Goal: Information Seeking & Learning: Learn about a topic

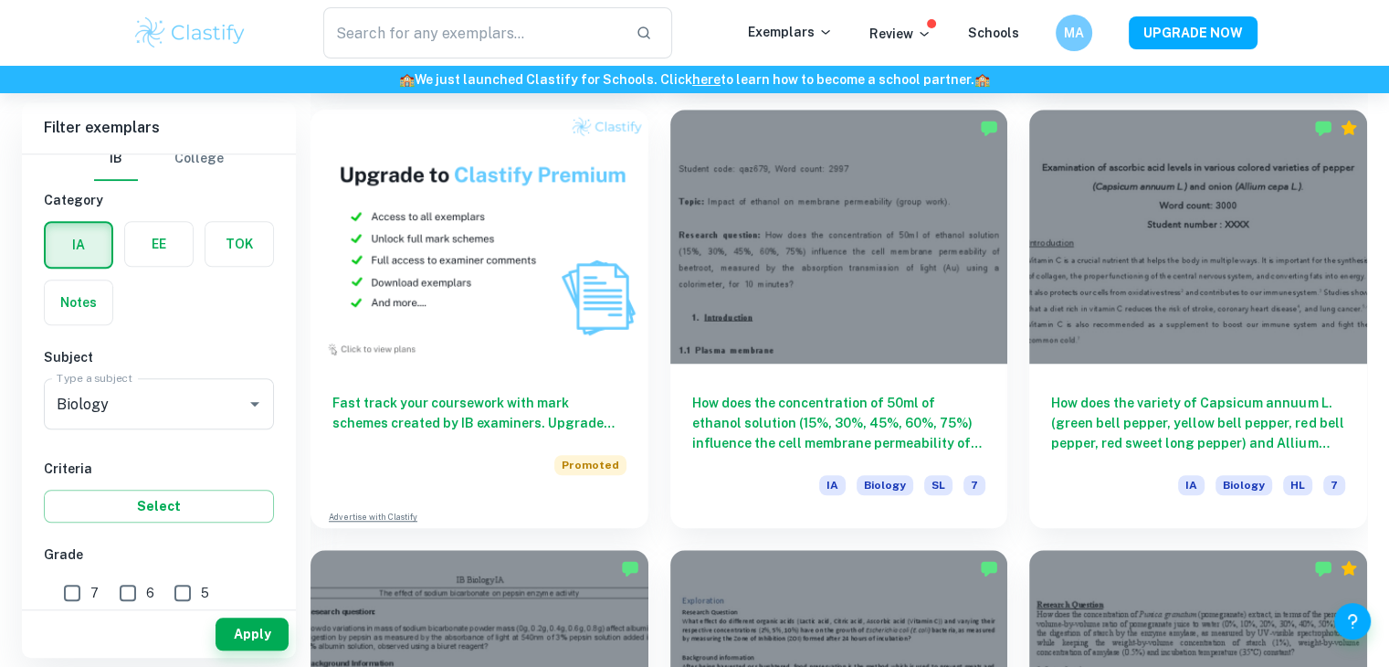
scroll to position [1538, 0]
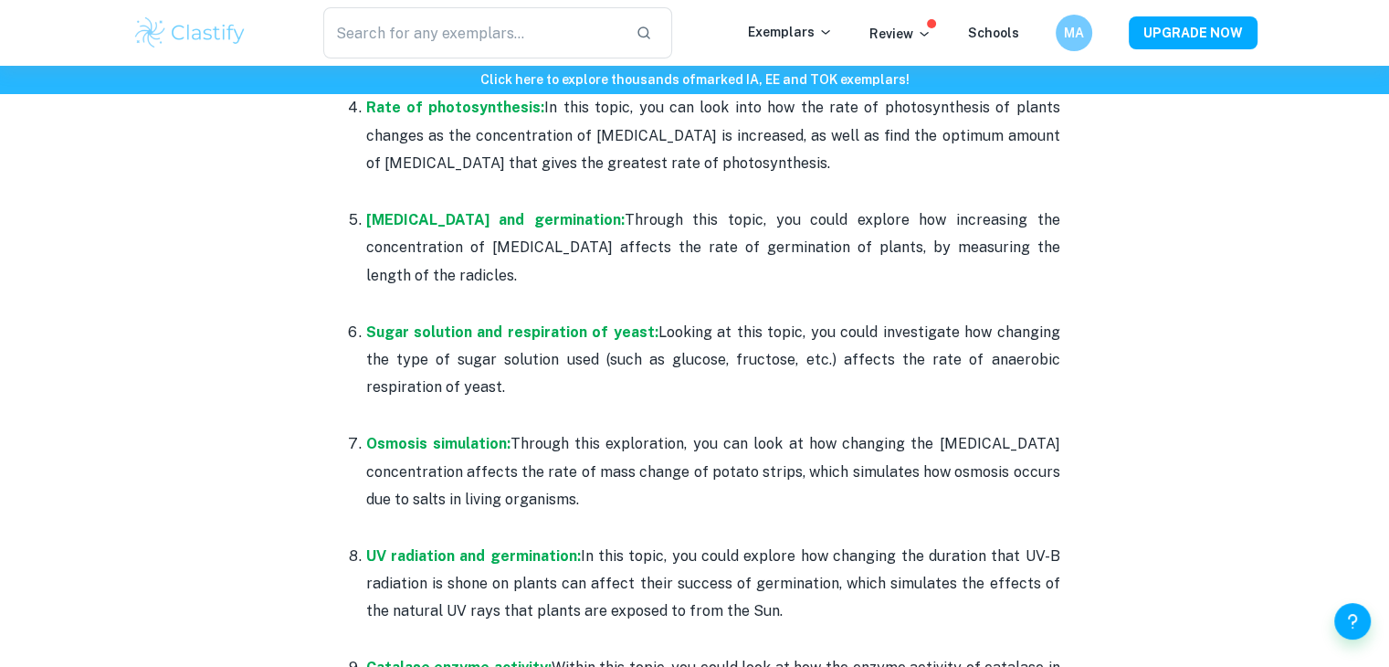
scroll to position [1308, 0]
drag, startPoint x: 577, startPoint y: 513, endPoint x: 391, endPoint y: 473, distance: 190.6
drag, startPoint x: 391, startPoint y: 473, endPoint x: 566, endPoint y: 487, distance: 175.9
click at [566, 487] on p "Osmosis simulation: Through this exploration, you can look at how changing the …" at bounding box center [713, 470] width 694 height 83
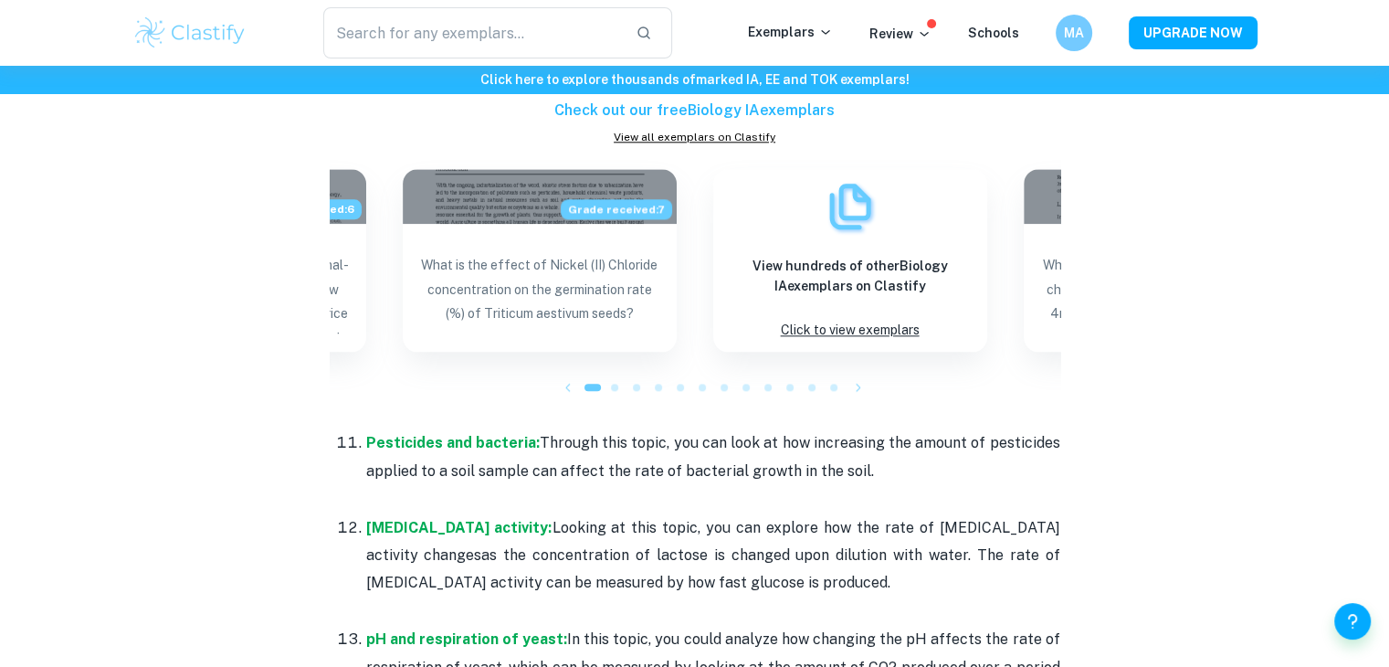
scroll to position [2077, 0]
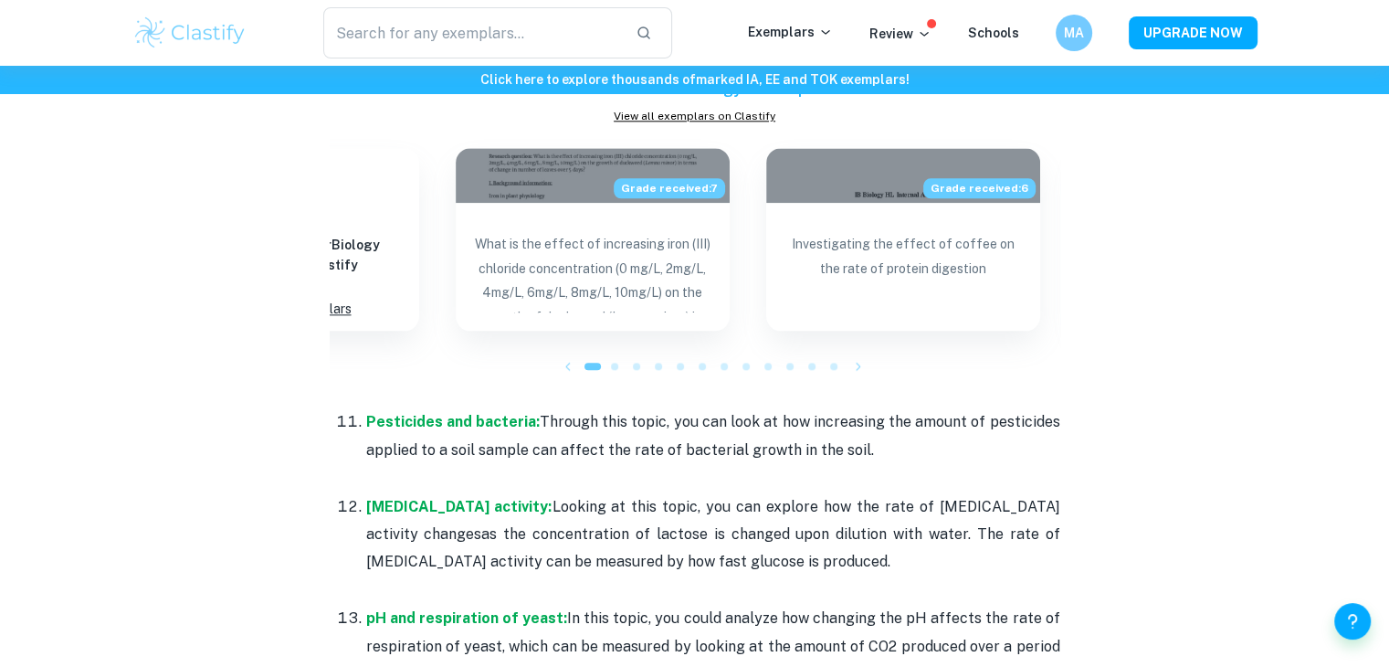
drag, startPoint x: 971, startPoint y: 291, endPoint x: 431, endPoint y: 219, distance: 544.4
click at [437, 219] on div "Grade received: 7 What is the effect of increasing iron (III) chloride concentr…" at bounding box center [592, 239] width 310 height 183
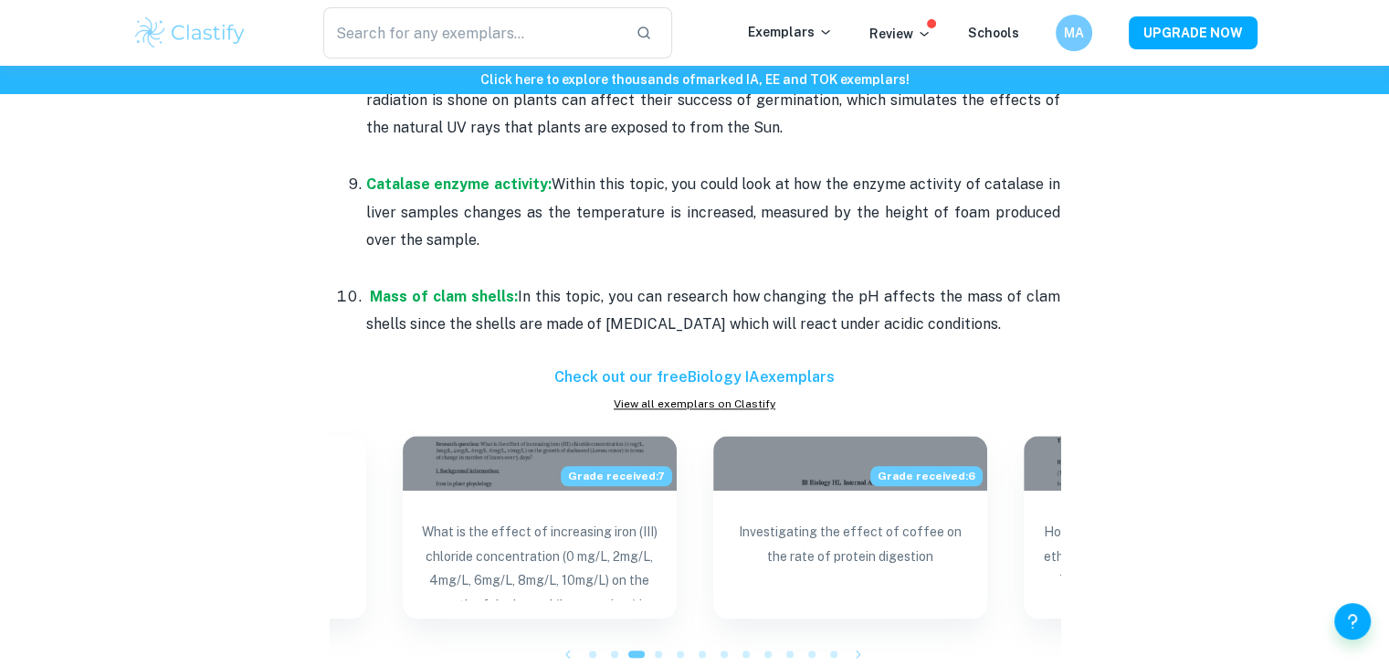
scroll to position [1825, 0]
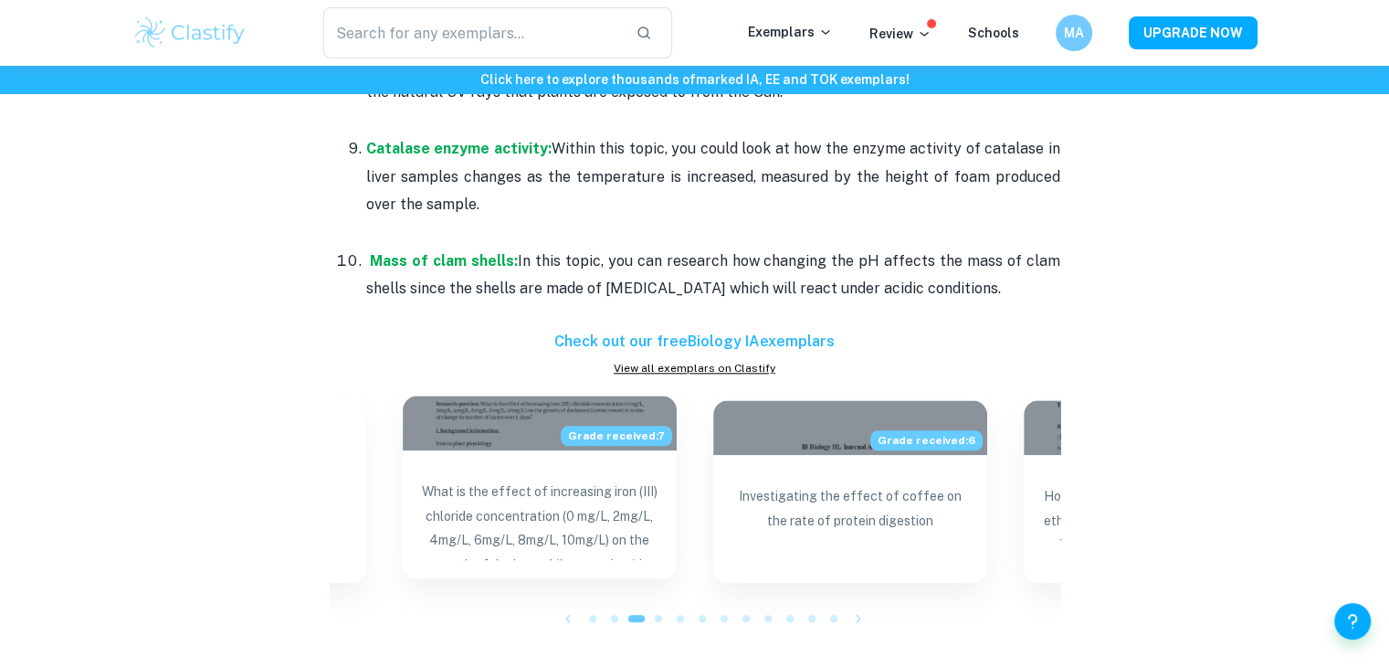
click at [621, 517] on p "What is the effect of increasing iron (III) chloride concentration (0 mg/L, 2mg…" at bounding box center [539, 519] width 245 height 80
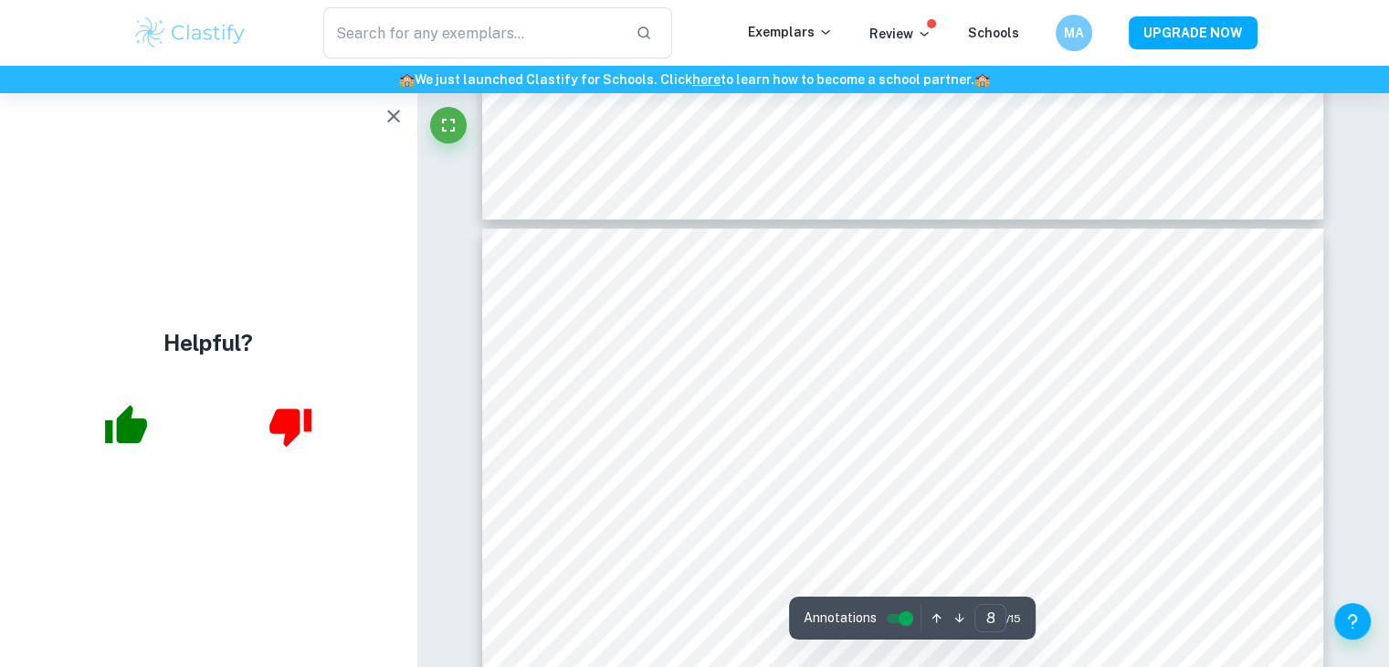
scroll to position [8631, 0]
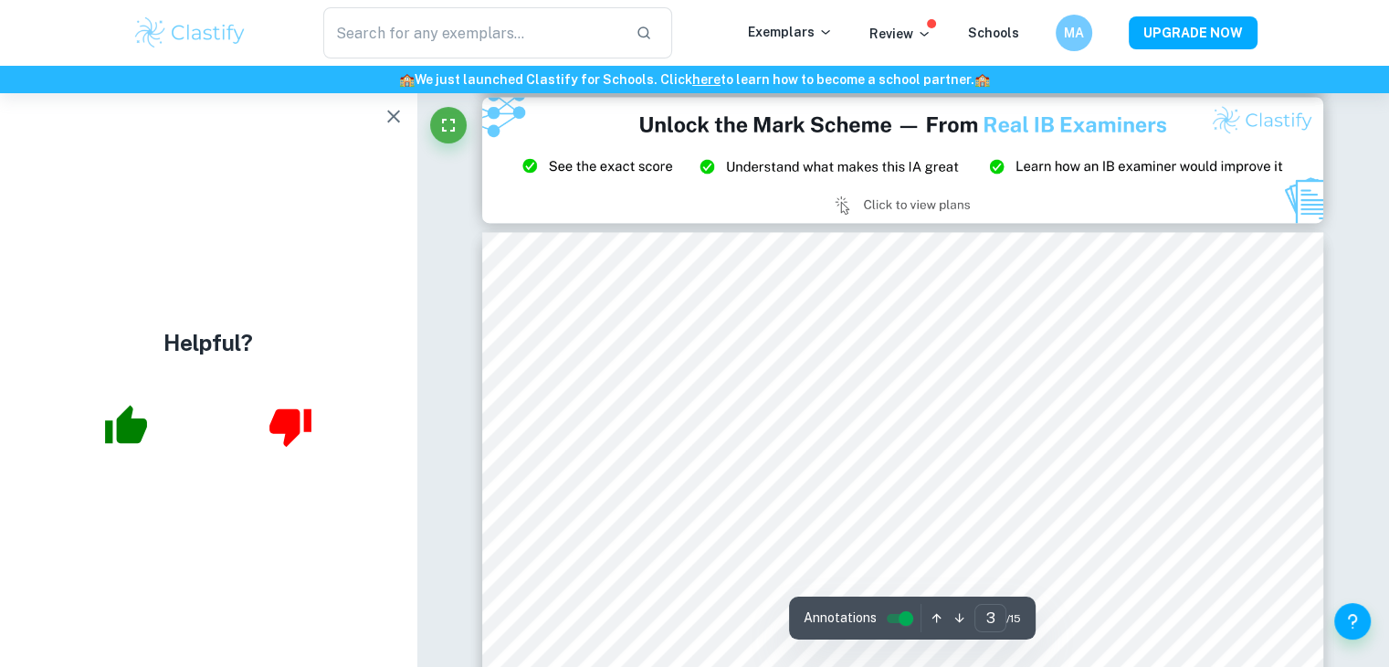
type input "2"
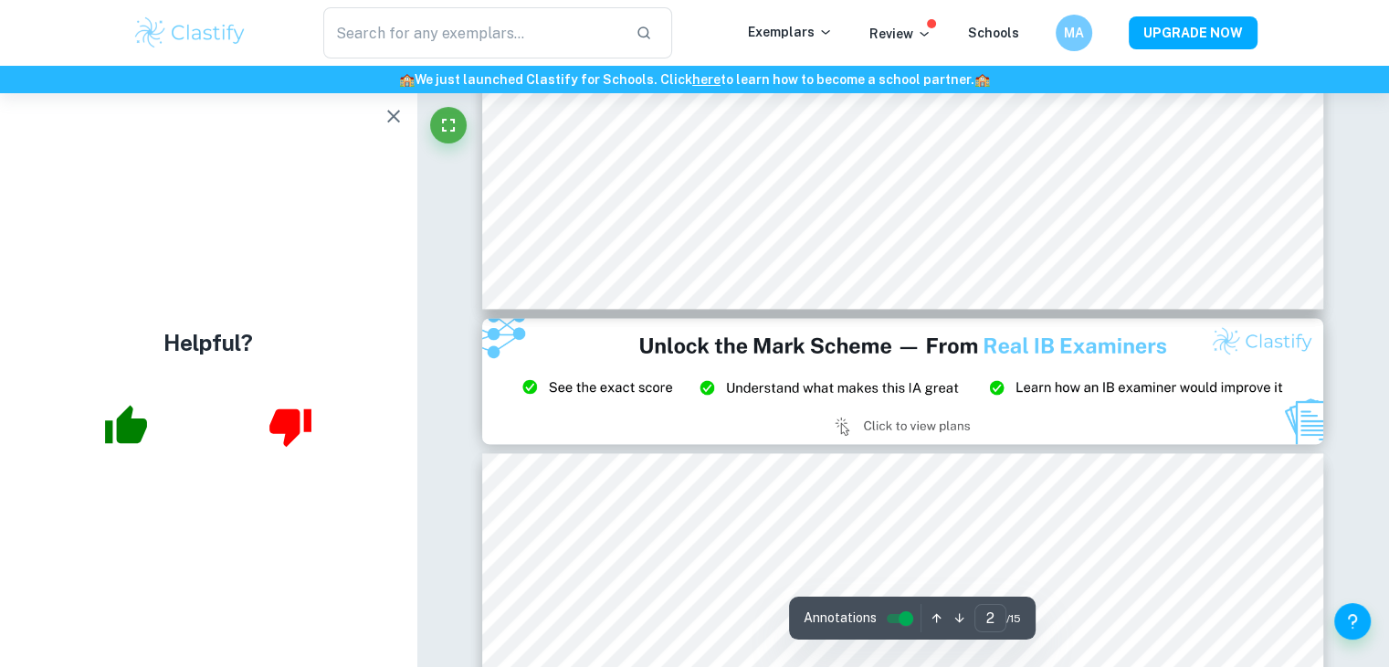
scroll to position [2283, 0]
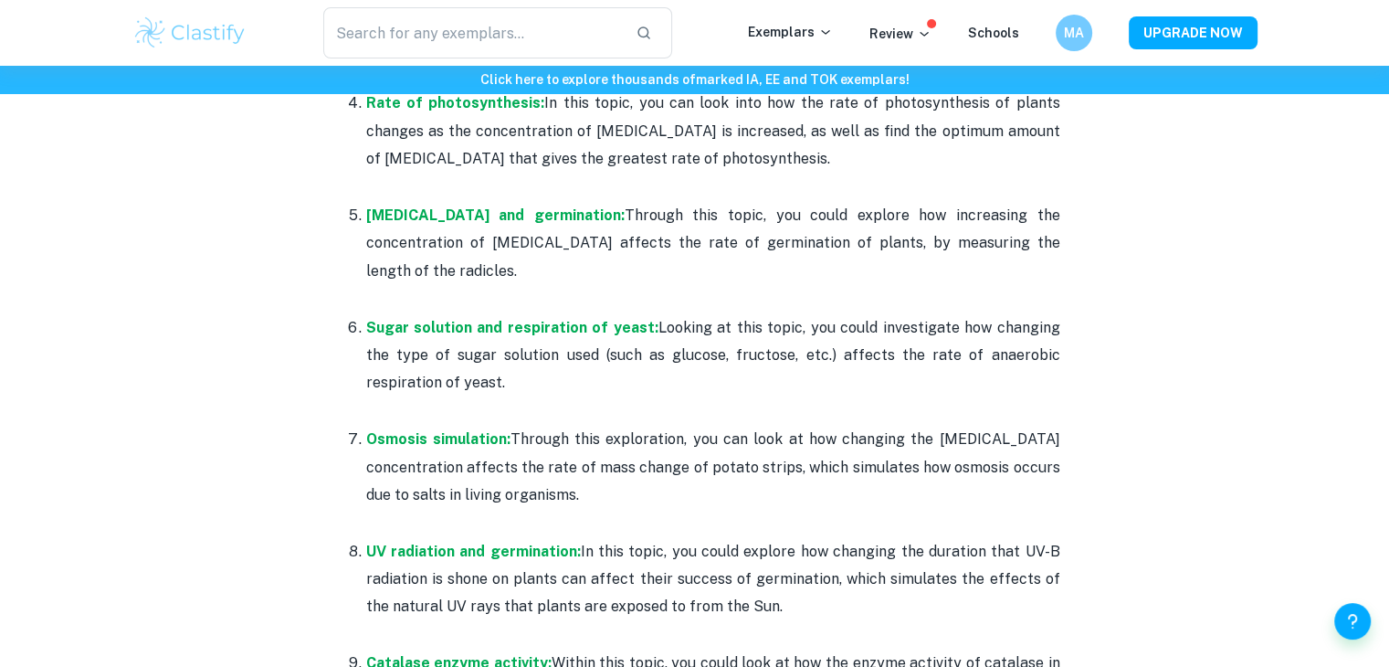
scroll to position [1310, 0]
click at [435, 439] on strong "Osmosis simulation:" at bounding box center [438, 439] width 144 height 17
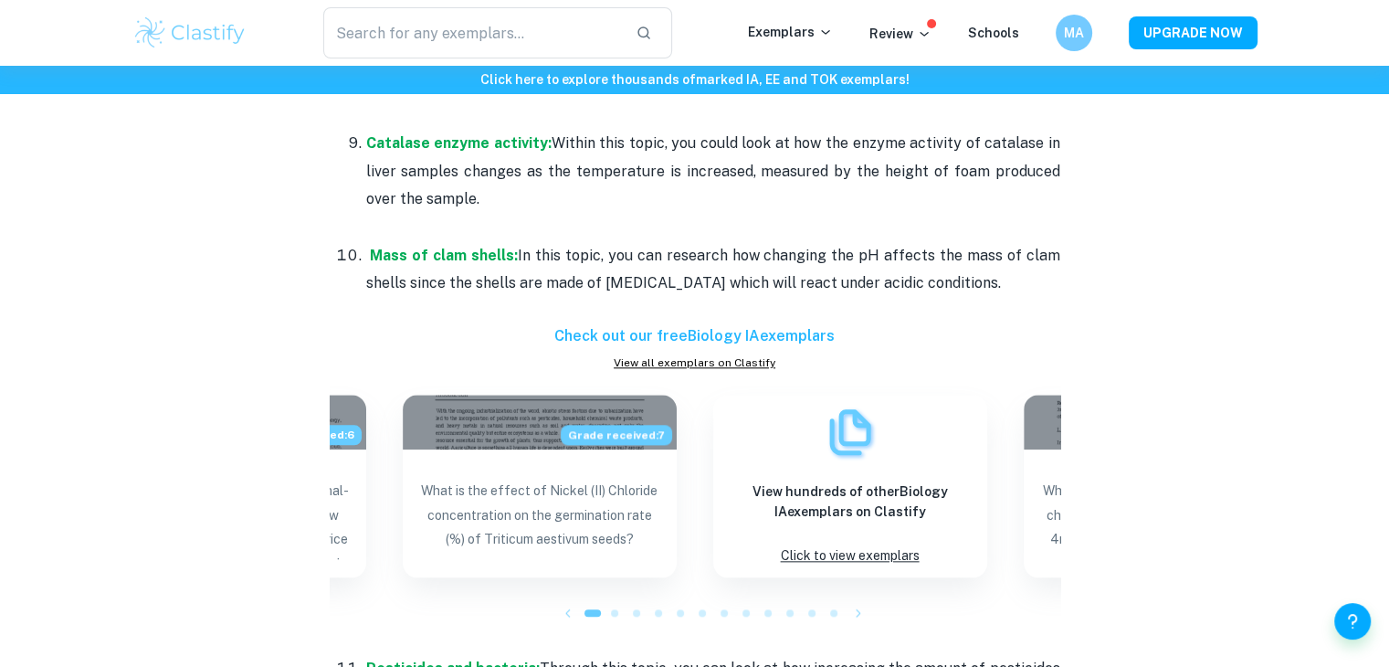
scroll to position [2002, 0]
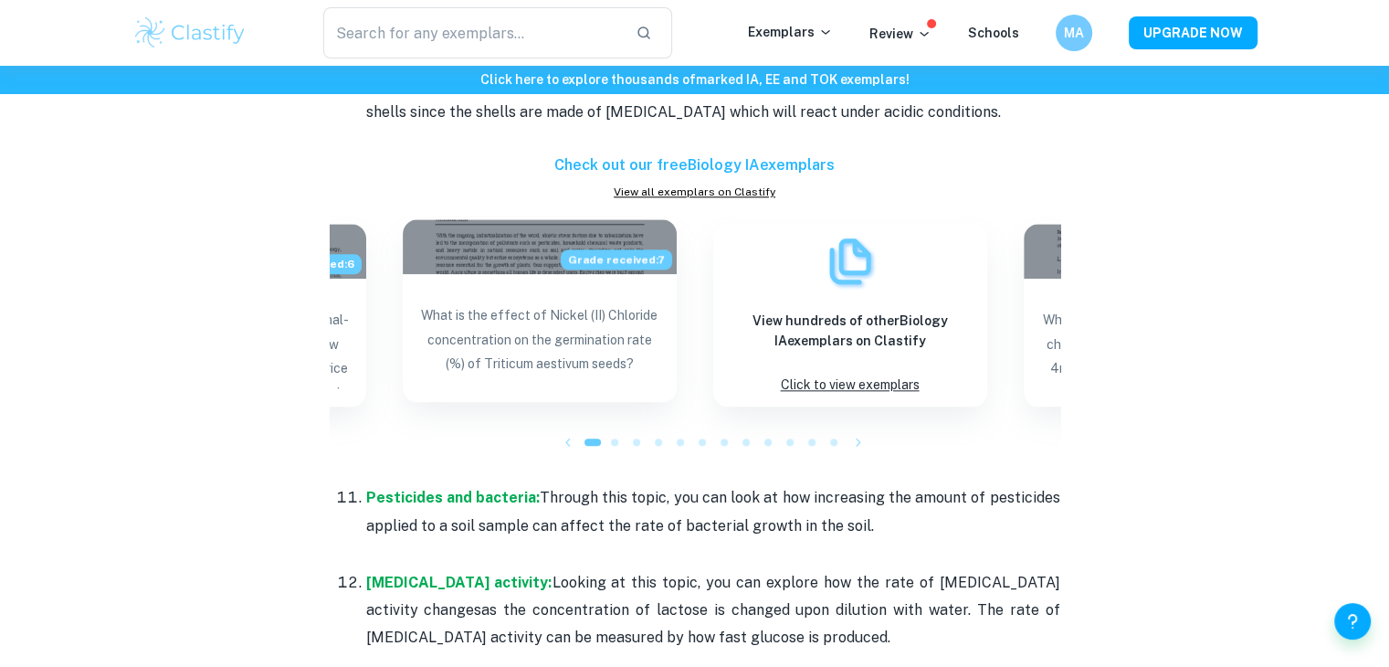
click at [625, 344] on p "What is the effect of Nickel (II) Chloride concentration on the germination rat…" at bounding box center [539, 343] width 245 height 80
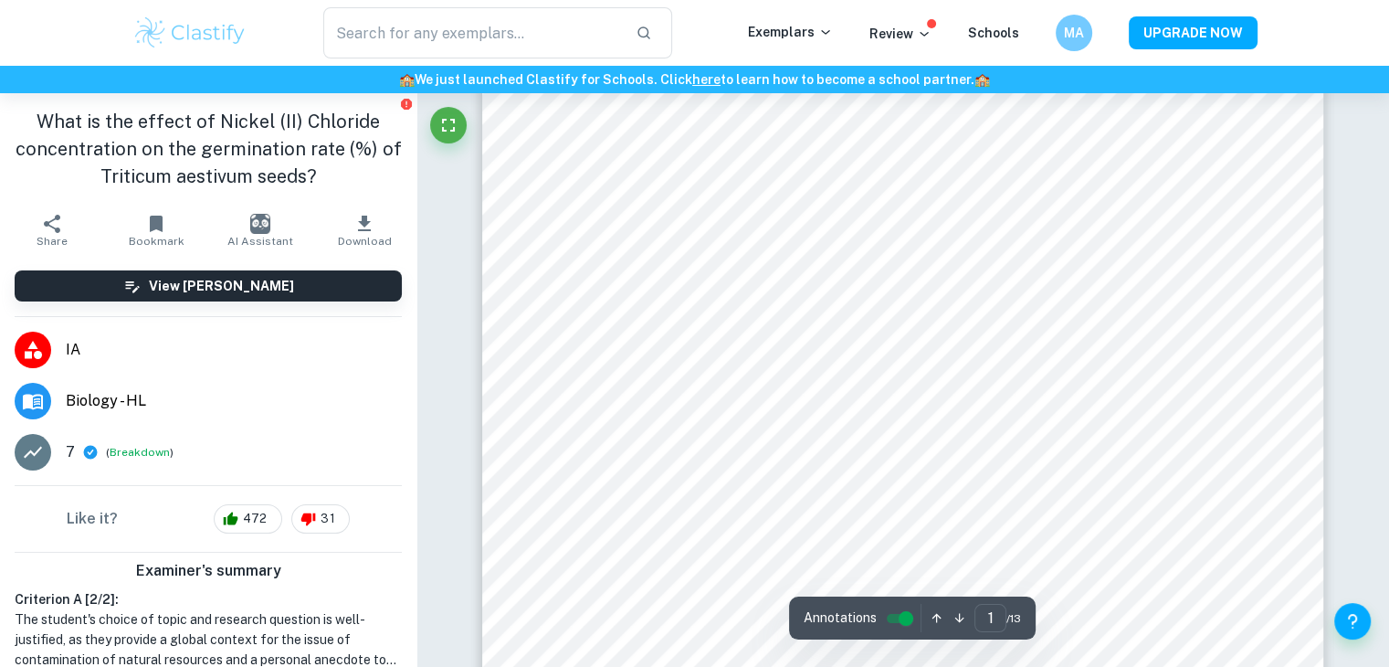
type input "2"
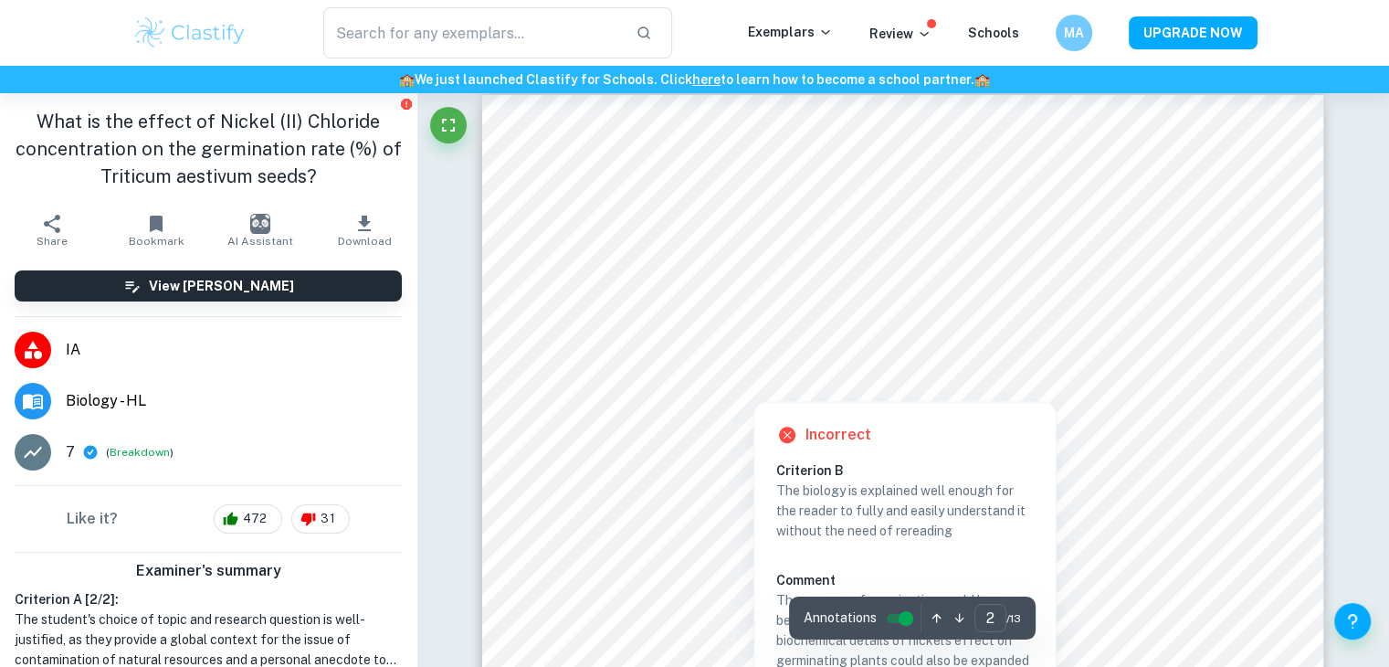
click at [832, 290] on div at bounding box center [901, 298] width 637 height 27
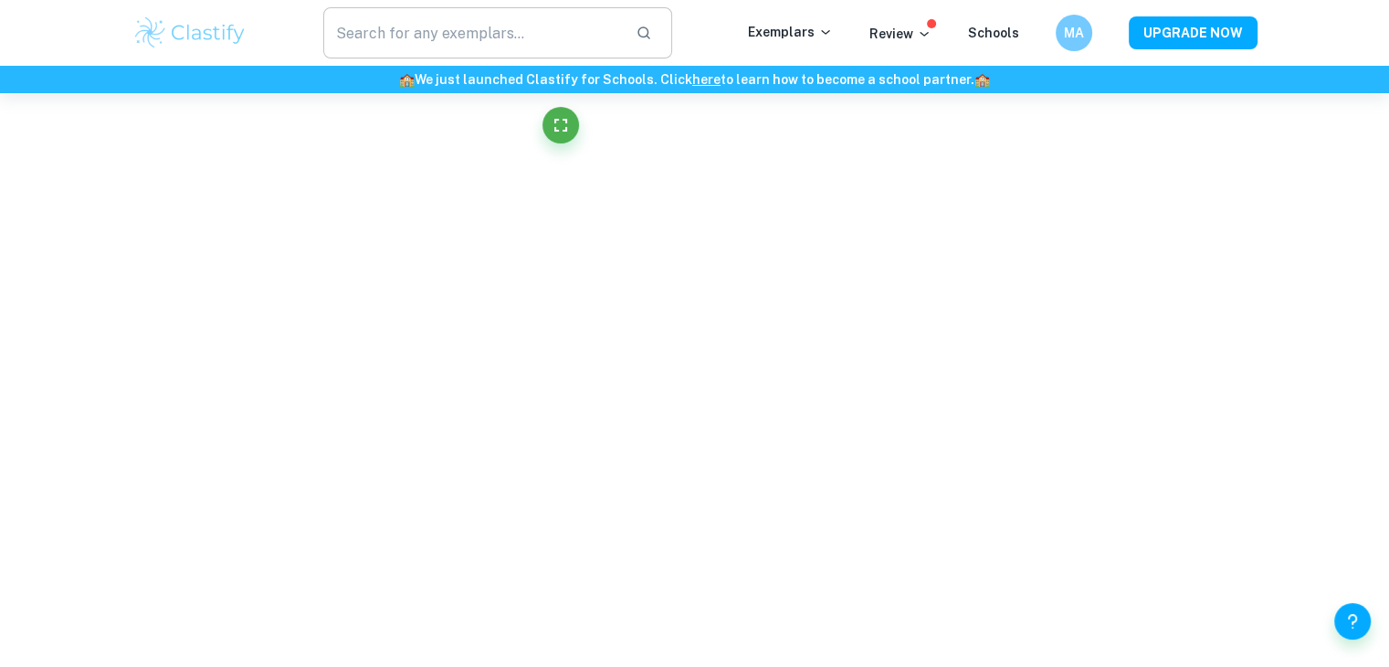
scroll to position [1915, 0]
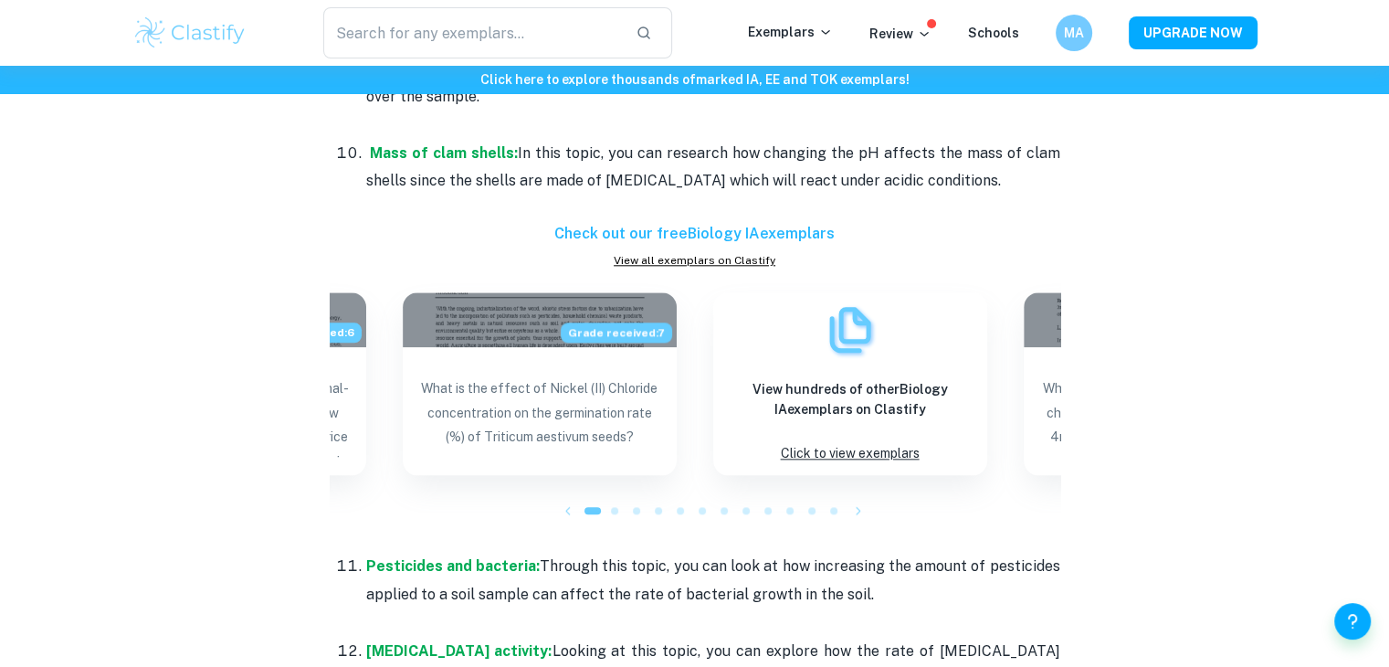
scroll to position [1923, 0]
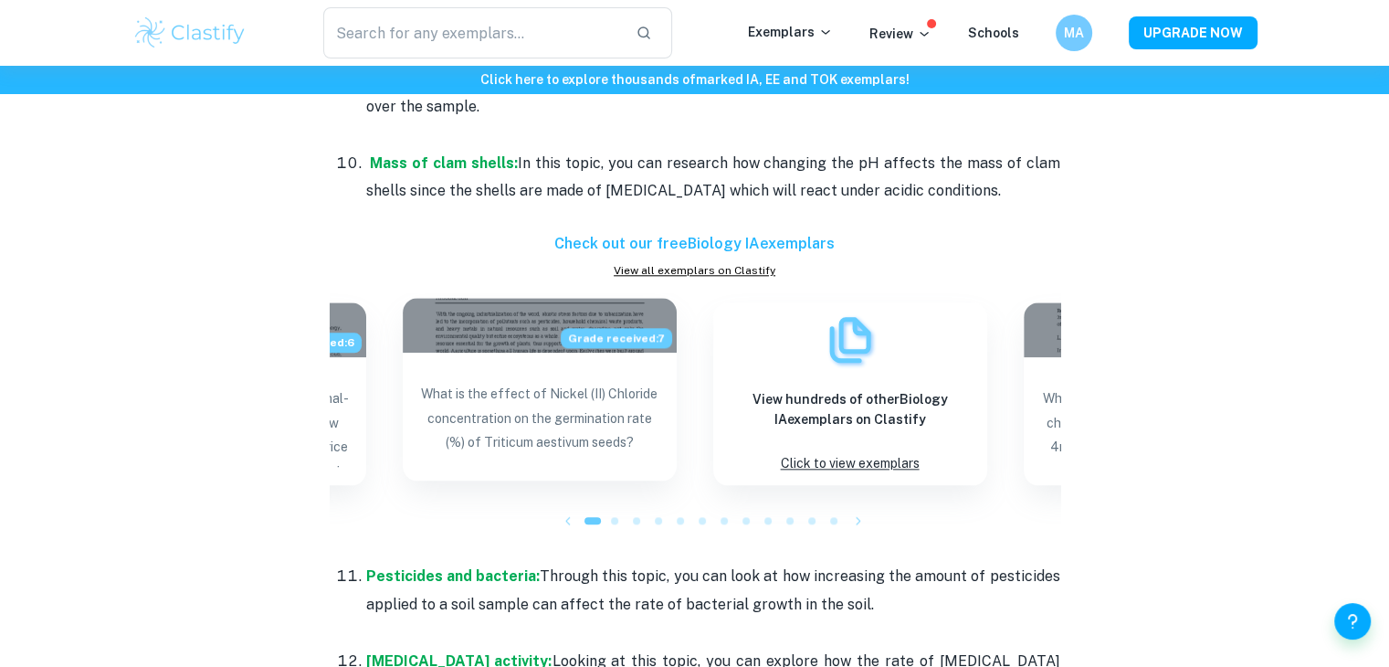
click at [585, 428] on p "What is the effect of Nickel (II) Chloride concentration on the germination rat…" at bounding box center [539, 422] width 245 height 80
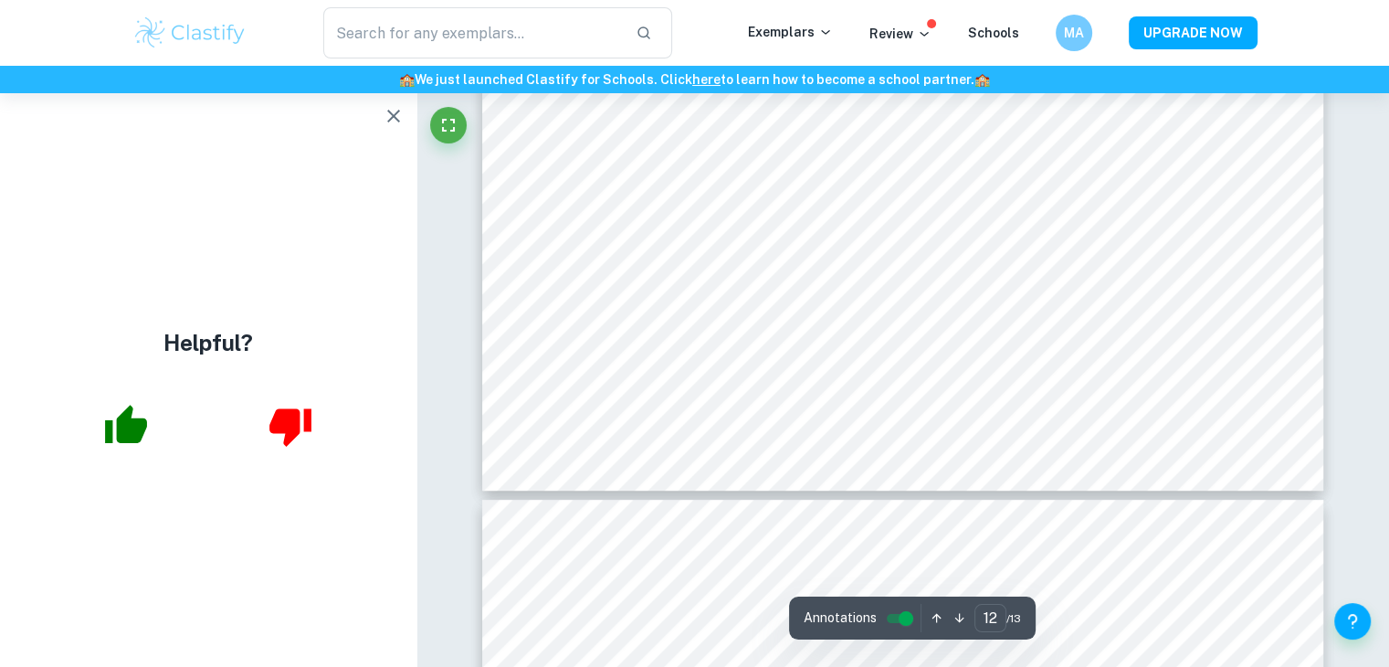
scroll to position [14250, 0]
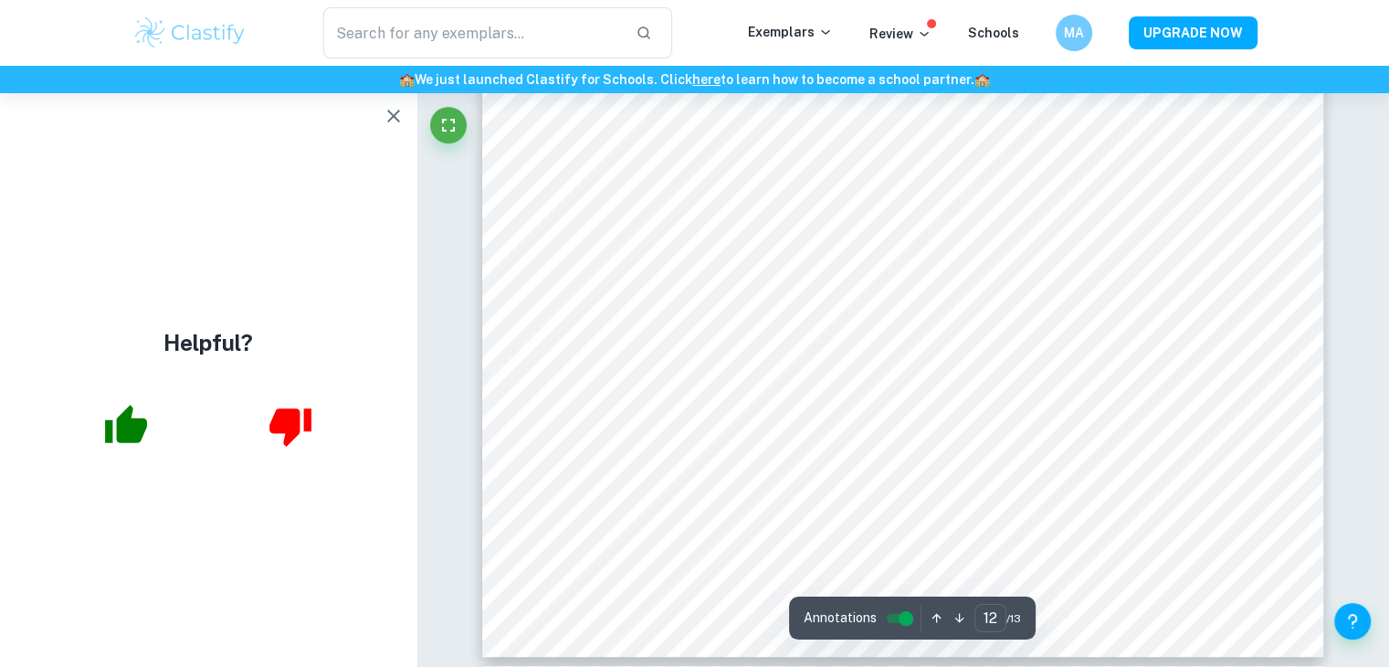
click at [385, 123] on icon "button" at bounding box center [394, 116] width 22 height 22
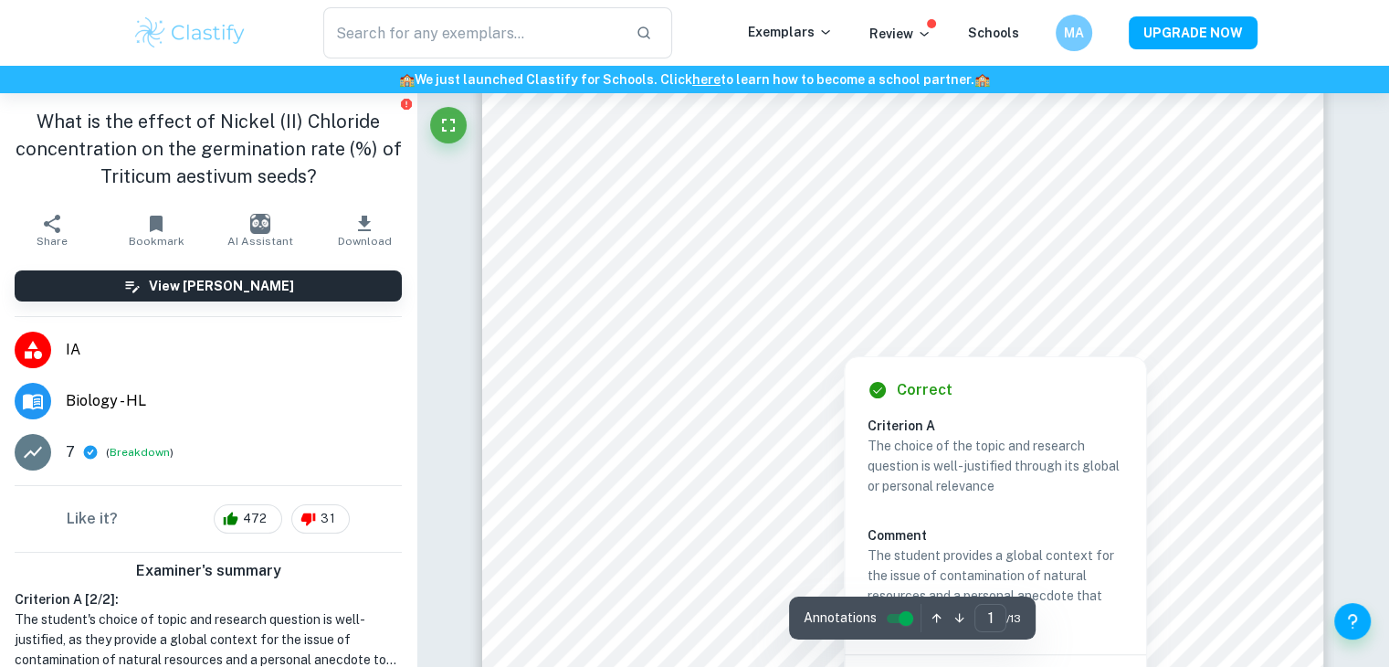
scroll to position [577, 0]
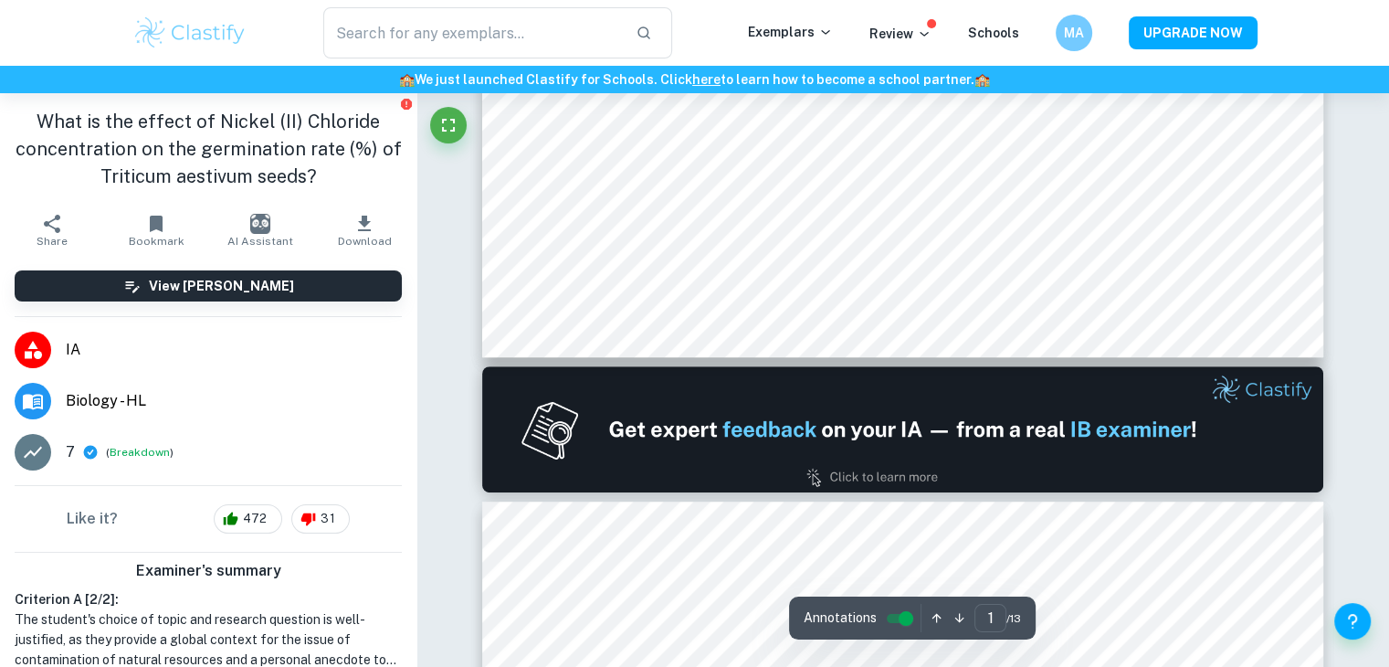
type input "2"
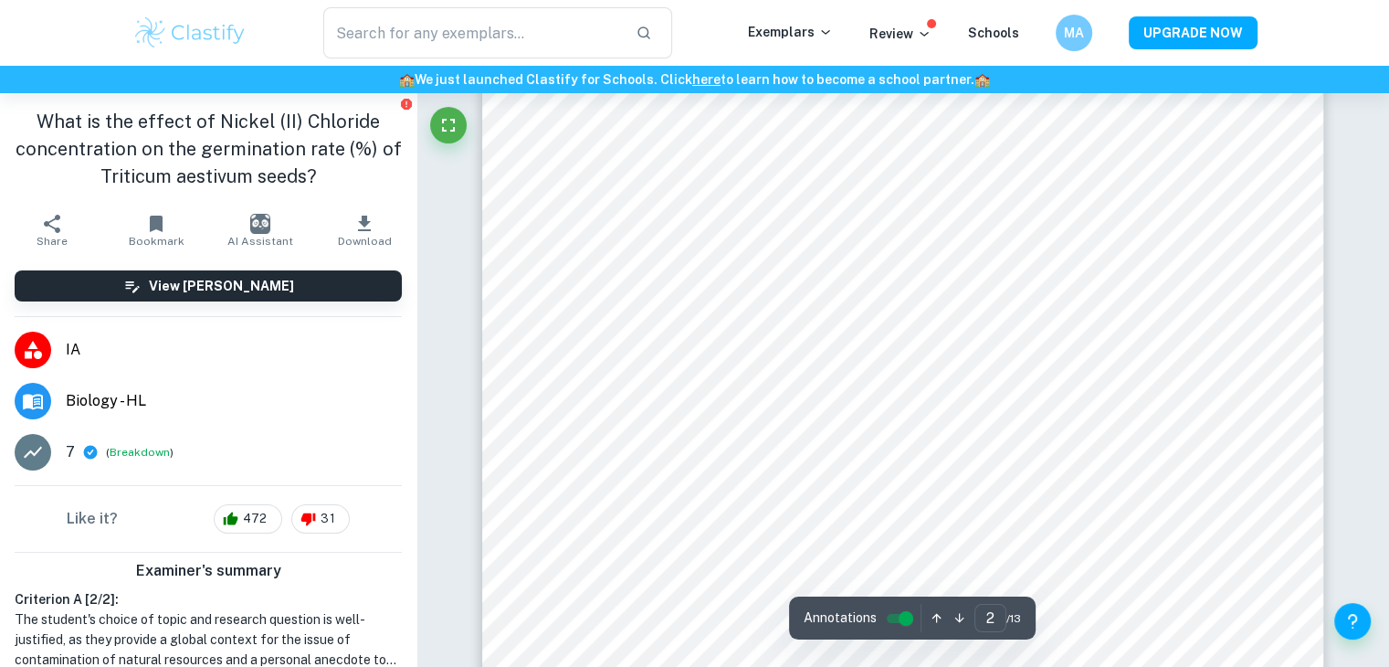
scroll to position [1642, 0]
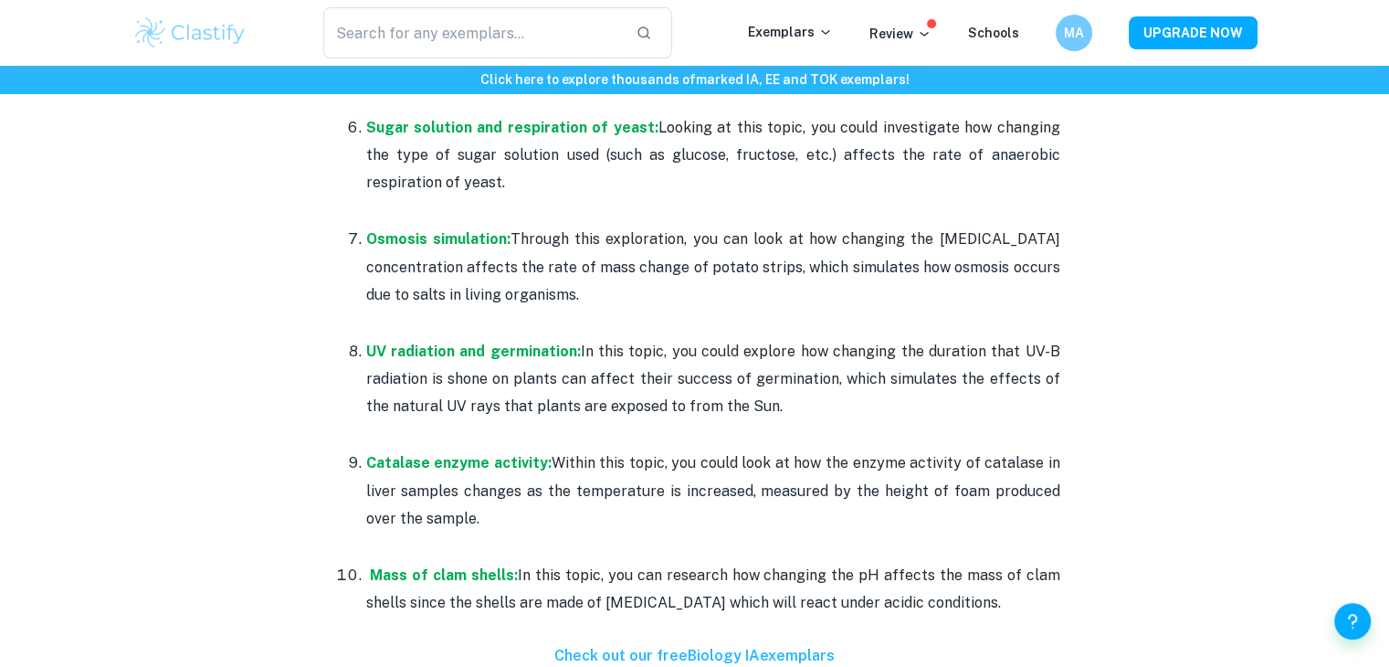
scroll to position [1445, 0]
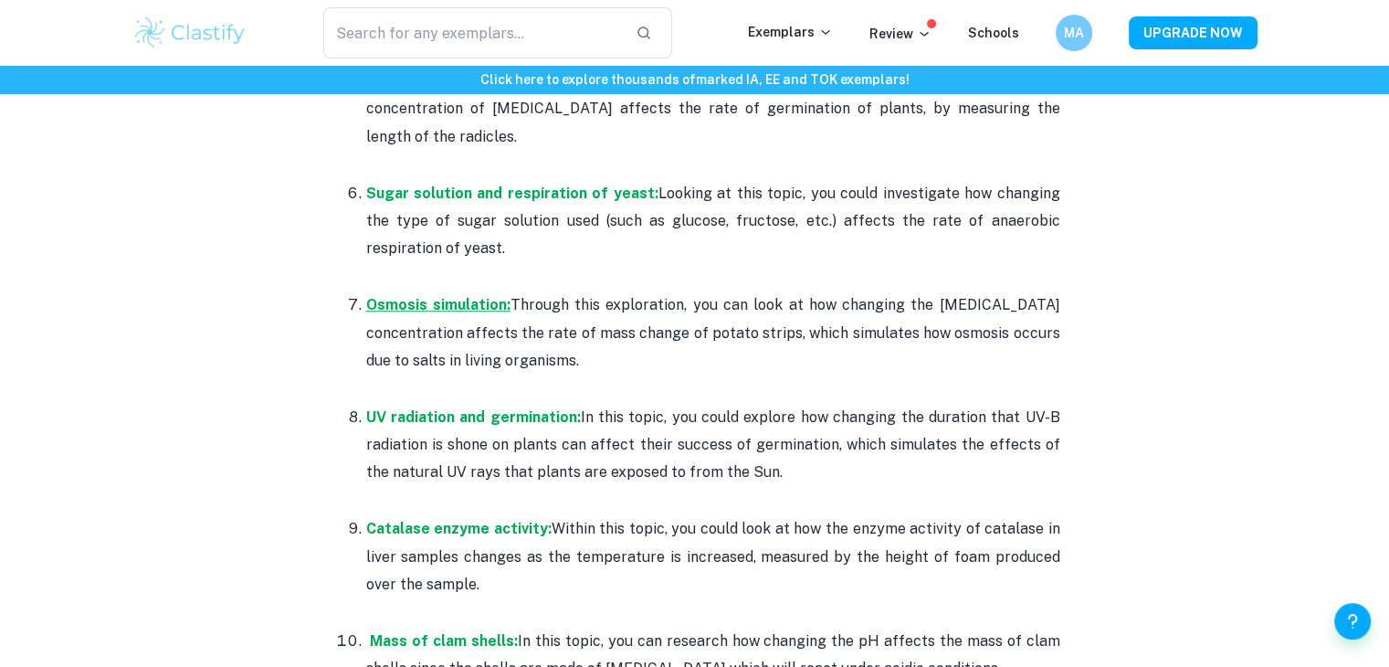
click at [443, 305] on strong "Osmosis simulation:" at bounding box center [438, 304] width 144 height 17
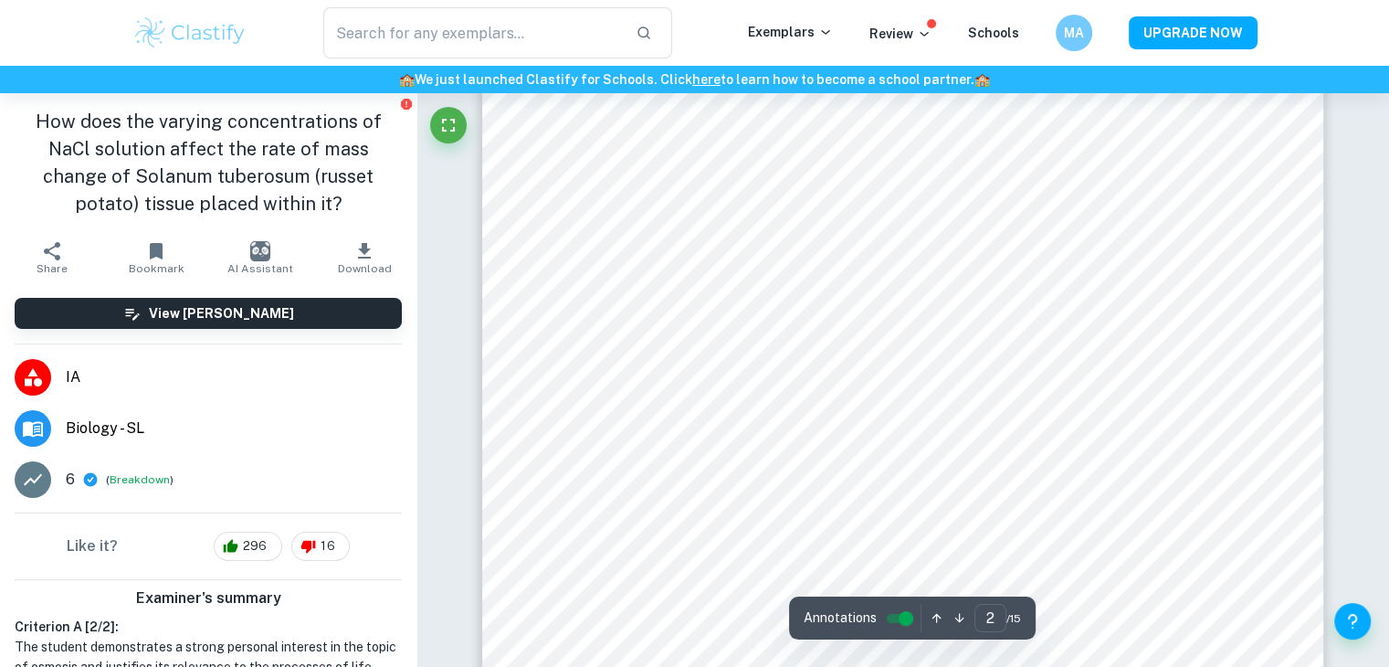
type input "1"
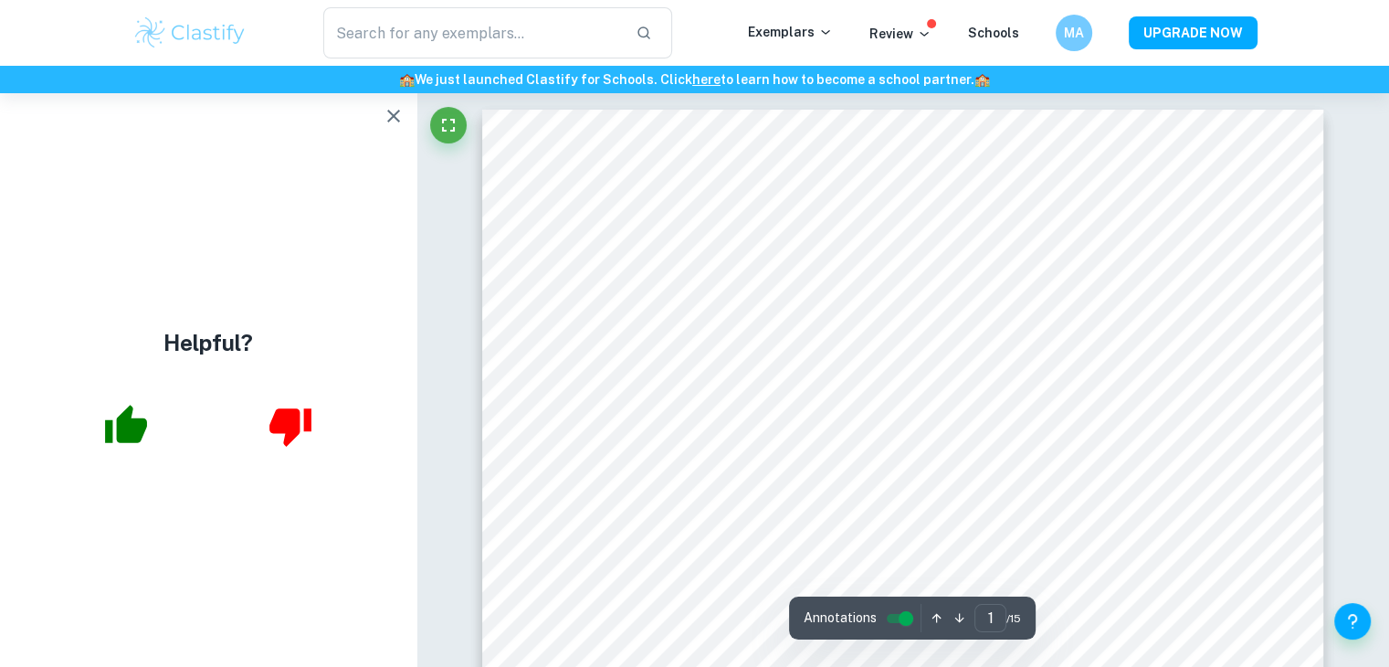
scroll to position [4, 0]
